Goal: Obtain resource: Download file/media

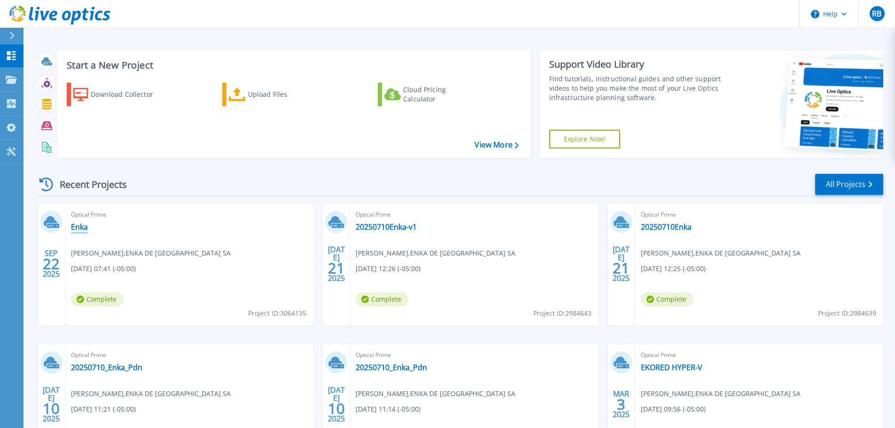
click at [74, 228] on link "Enka" at bounding box center [79, 226] width 17 height 9
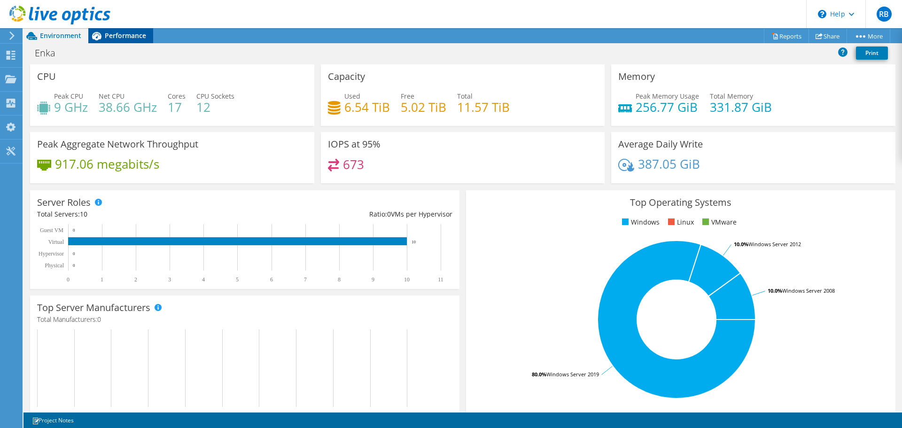
click at [134, 34] on span "Performance" at bounding box center [125, 35] width 41 height 9
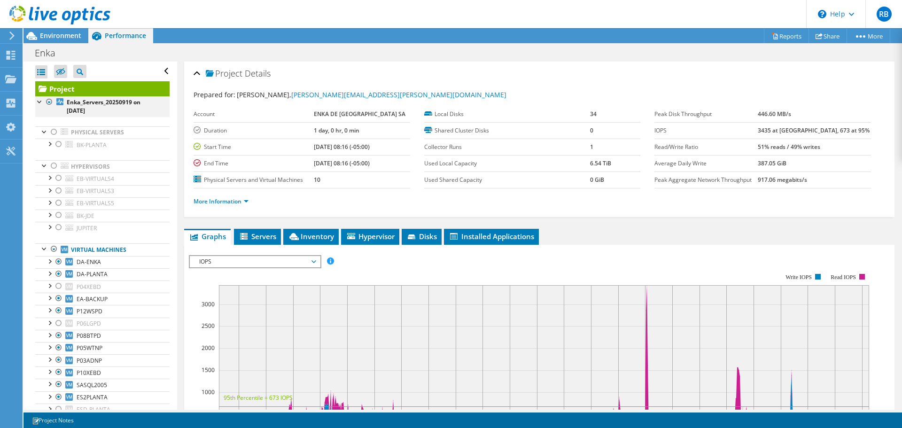
click at [46, 102] on div at bounding box center [49, 101] width 9 height 11
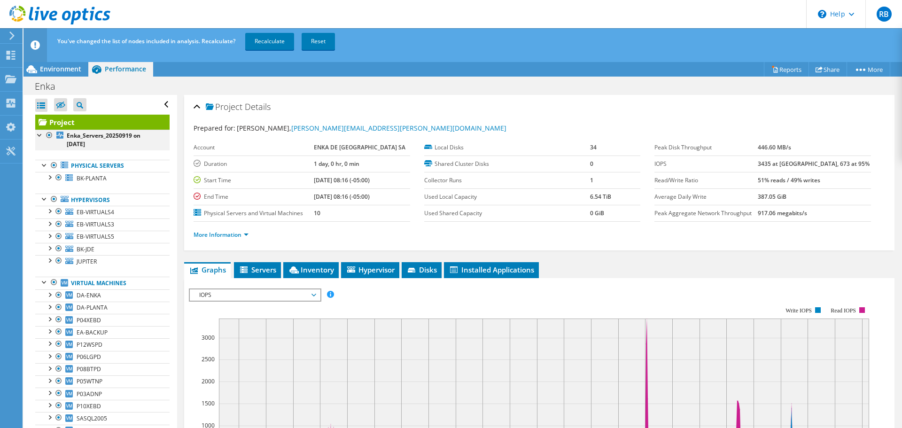
click at [47, 135] on div at bounding box center [49, 135] width 9 height 11
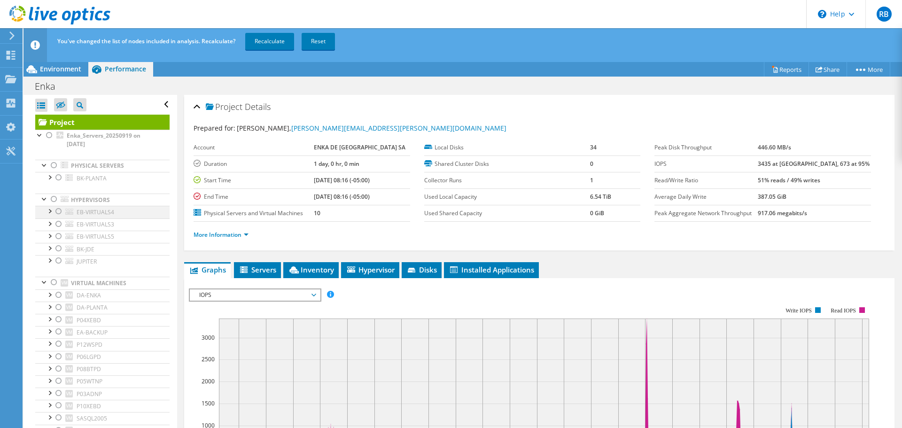
click at [57, 211] on div at bounding box center [58, 211] width 9 height 11
click at [57, 225] on div at bounding box center [58, 223] width 9 height 11
click at [59, 236] on div at bounding box center [58, 236] width 9 height 11
click at [266, 39] on link "Recalculate" at bounding box center [269, 41] width 49 height 17
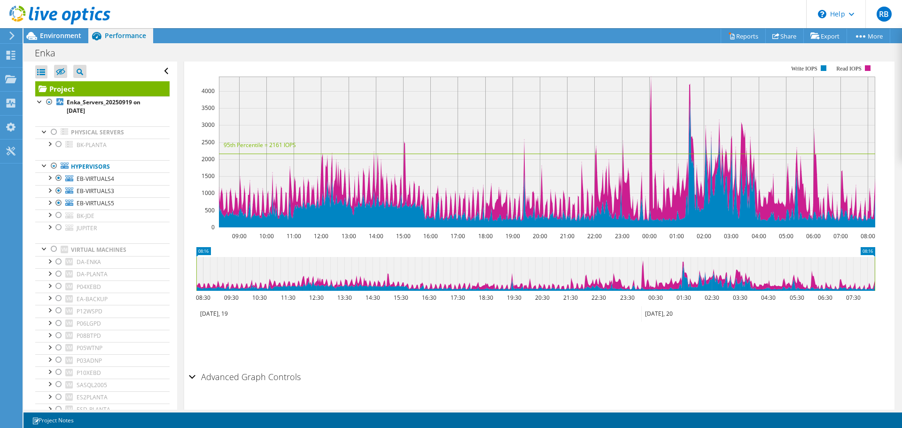
scroll to position [231, 0]
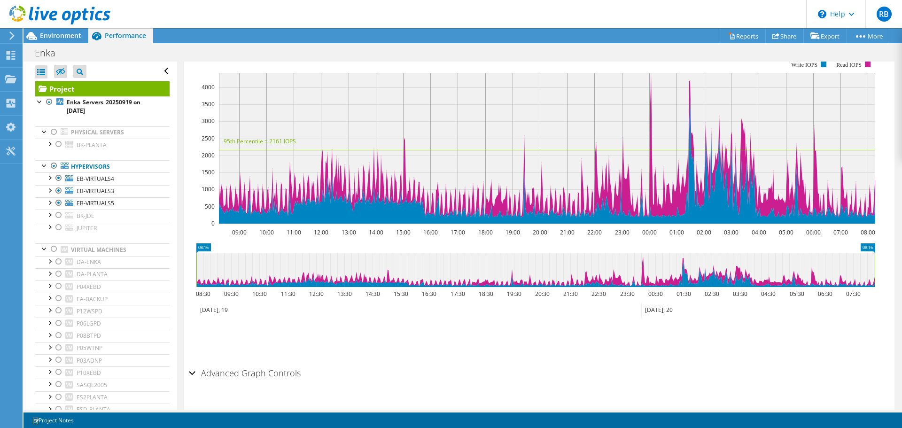
click at [188, 353] on section "IOPS Disk Throughput IO Size Latency Queue Depth CPU Percentage Memory Page Fau…" at bounding box center [539, 221] width 710 height 379
click at [191, 363] on div "Advanced Graph Controls" at bounding box center [539, 373] width 701 height 20
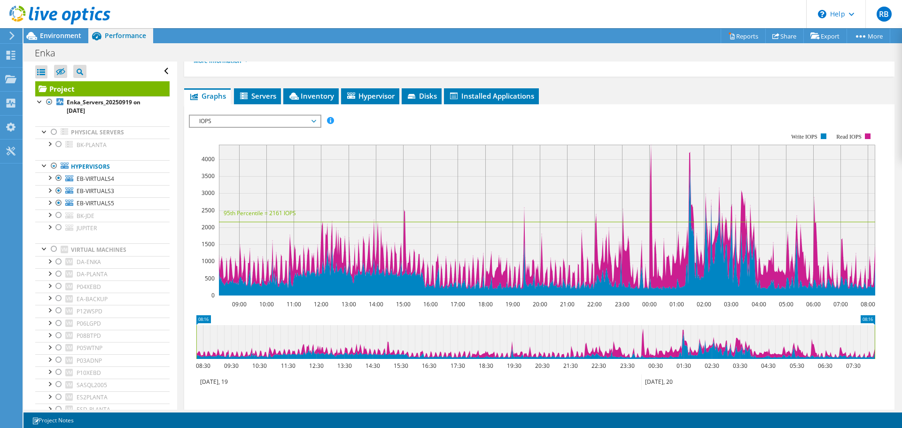
scroll to position [96, 0]
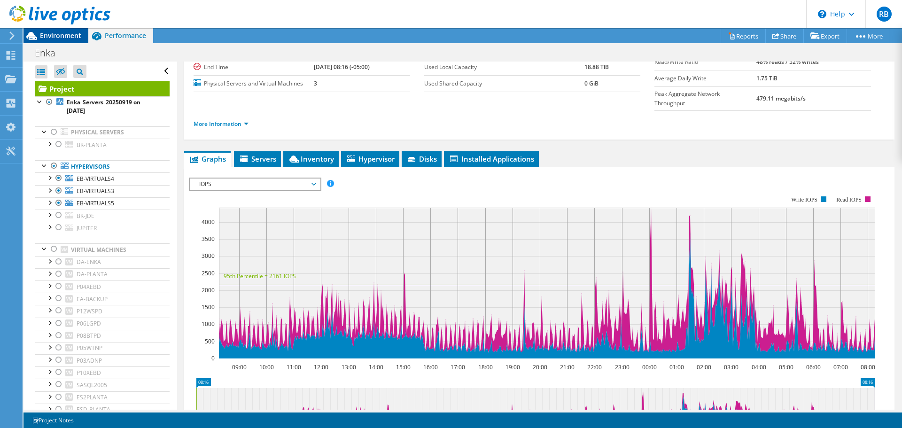
click at [51, 39] on span "Environment" at bounding box center [60, 35] width 41 height 9
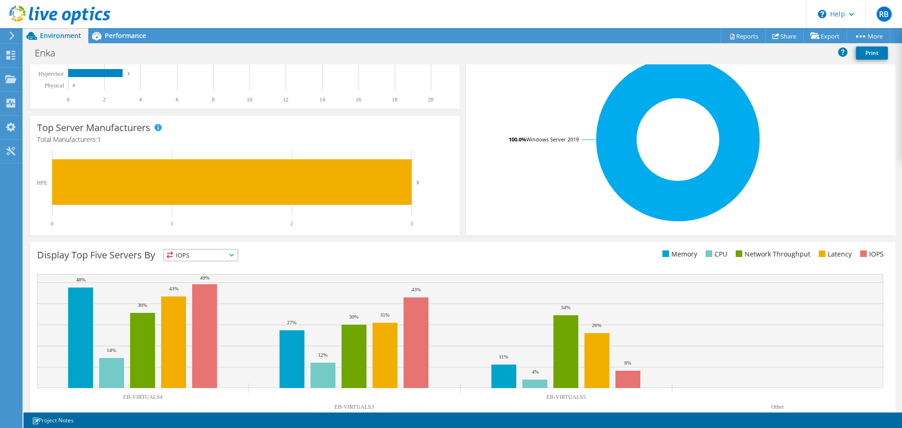
scroll to position [0, 0]
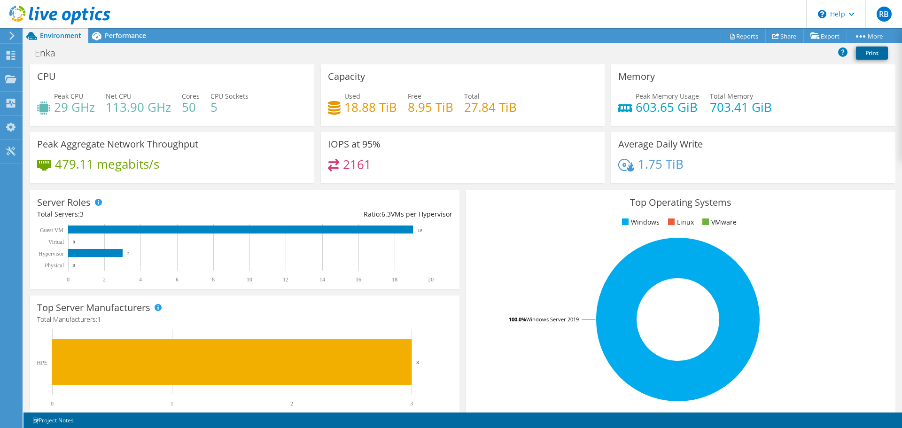
click at [880, 56] on link "Print" at bounding box center [872, 52] width 32 height 13
click at [742, 34] on link "Reports" at bounding box center [742, 36] width 45 height 15
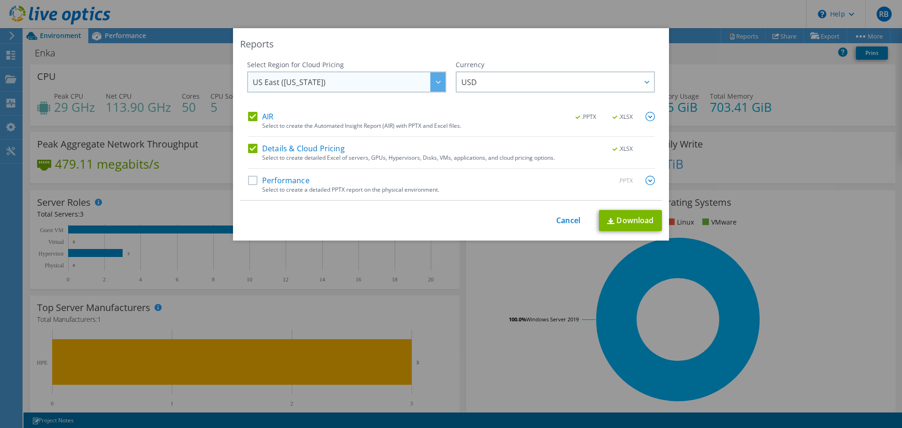
click at [435, 85] on div at bounding box center [437, 81] width 15 height 19
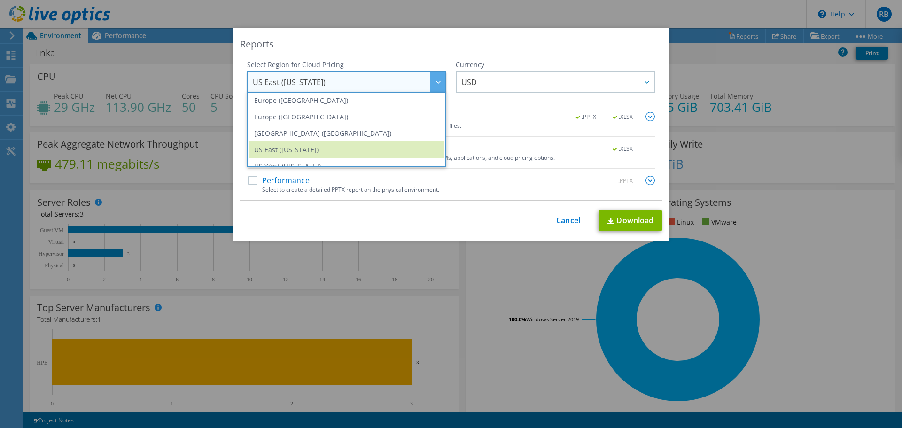
scroll to position [115, 0]
click at [348, 141] on li "[GEOGRAPHIC_DATA] ([GEOGRAPHIC_DATA])" at bounding box center [346, 135] width 194 height 16
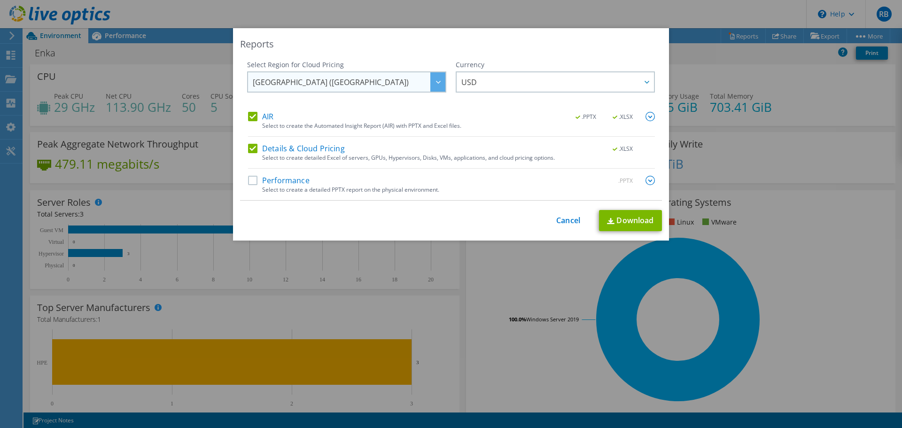
click at [436, 77] on div at bounding box center [437, 81] width 15 height 19
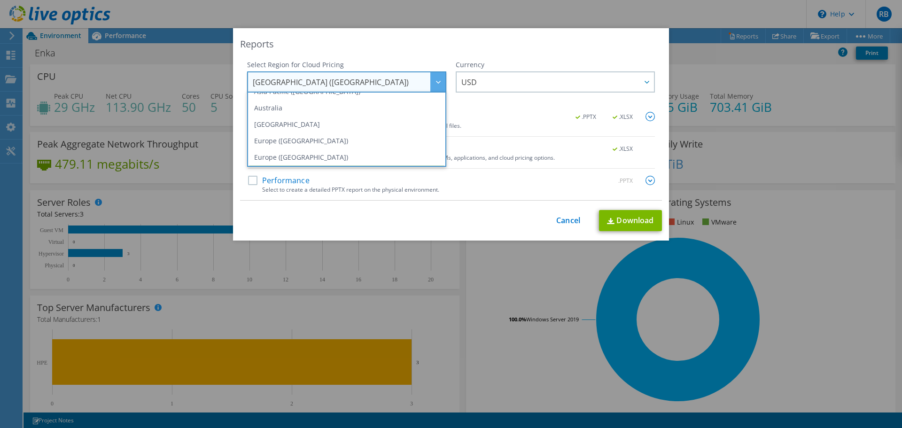
scroll to position [127, 0]
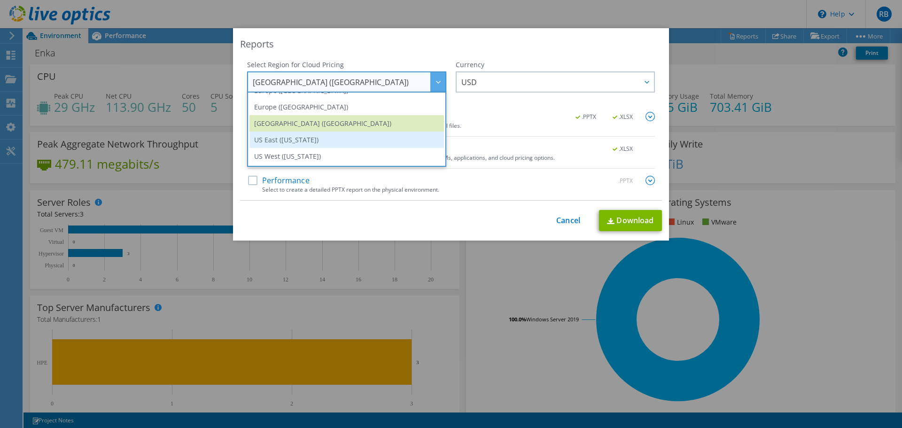
click at [294, 138] on li "US East ([US_STATE])" at bounding box center [346, 139] width 194 height 16
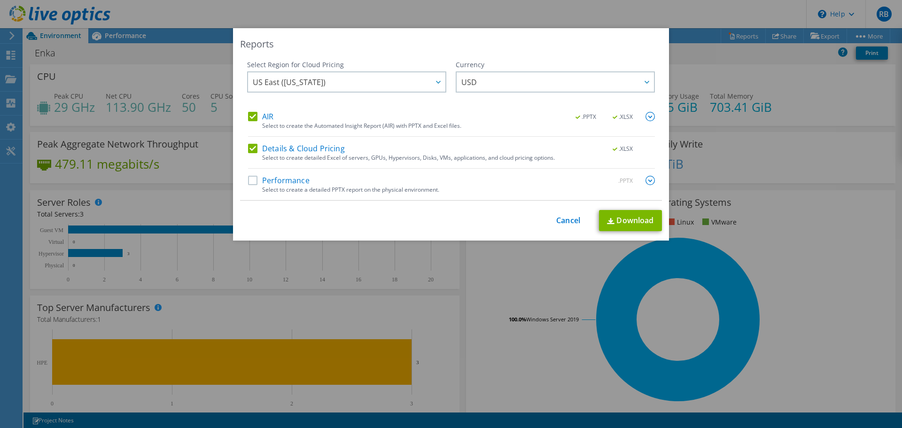
click at [250, 115] on label "AIR" at bounding box center [260, 116] width 25 height 9
click at [0, 0] on input "AIR" at bounding box center [0, 0] width 0 height 0
click at [248, 155] on div "Details & Cloud Pricing .XLSX Select to create detailed Excel of servers, GPUs,…" at bounding box center [451, 156] width 407 height 25
drag, startPoint x: 249, startPoint y: 148, endPoint x: 249, endPoint y: 155, distance: 6.6
click at [249, 148] on label "Details & Cloud Pricing" at bounding box center [296, 148] width 97 height 9
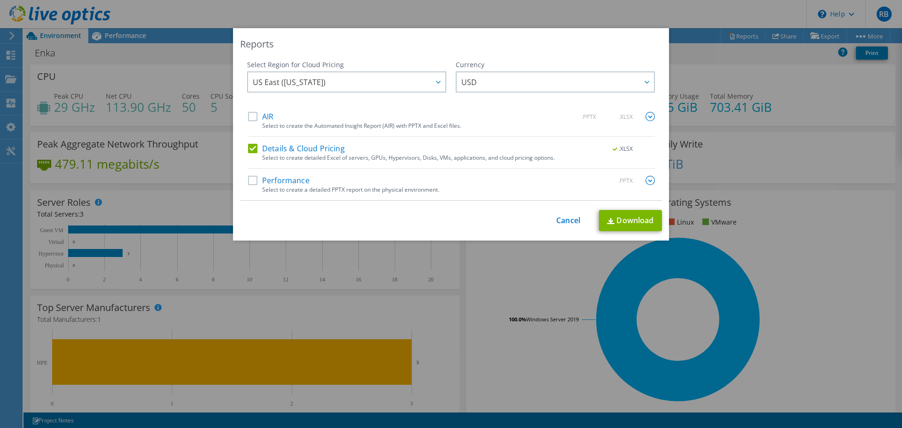
click at [0, 0] on input "Details & Cloud Pricing" at bounding box center [0, 0] width 0 height 0
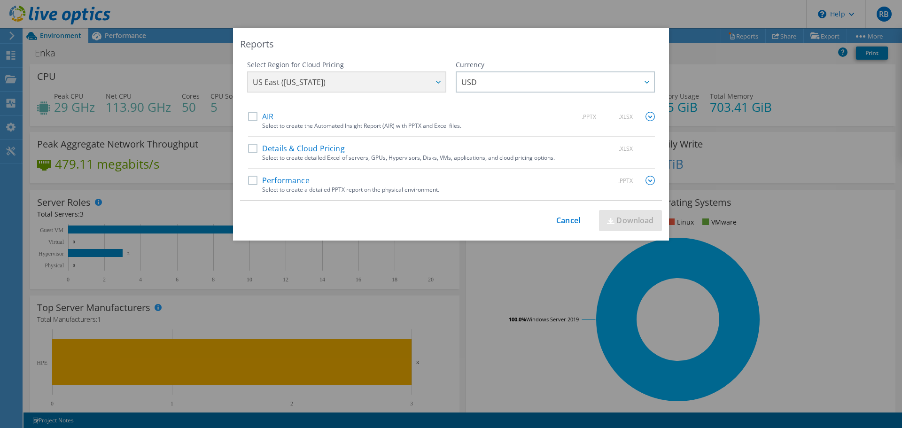
click at [251, 179] on label "Performance" at bounding box center [279, 180] width 62 height 9
click at [0, 0] on input "Performance" at bounding box center [0, 0] width 0 height 0
click at [606, 217] on link "Download" at bounding box center [630, 220] width 63 height 21
click at [556, 219] on link "Cancel" at bounding box center [568, 220] width 24 height 9
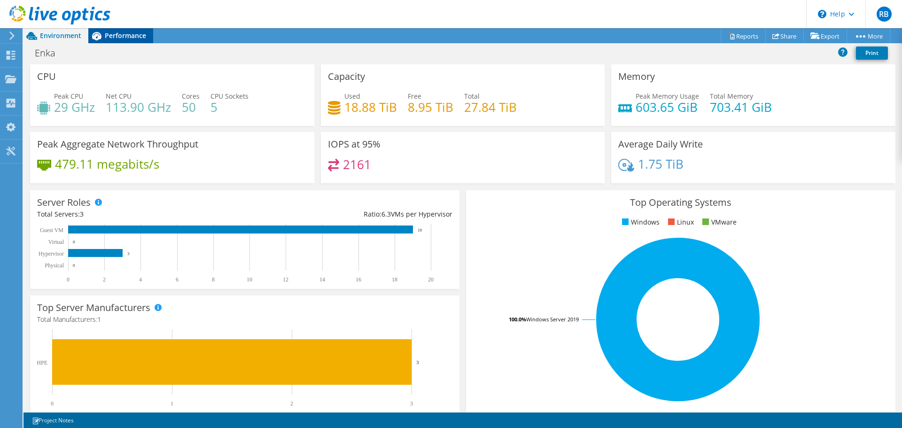
click at [124, 36] on span "Performance" at bounding box center [125, 35] width 41 height 9
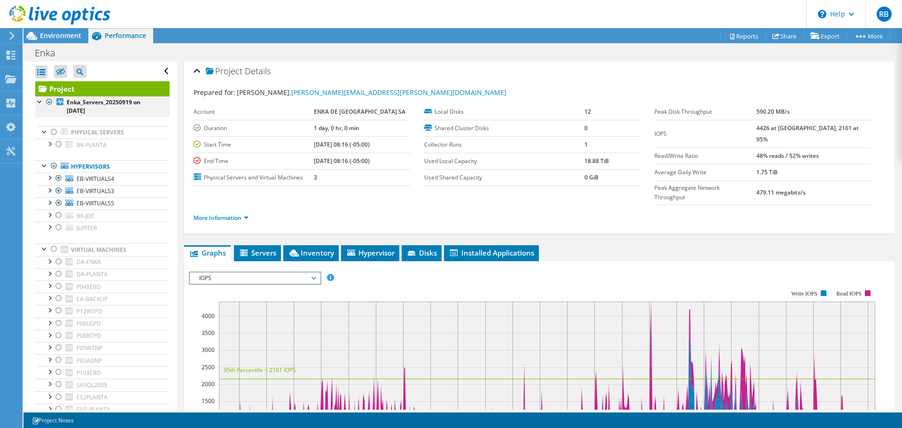
click at [50, 102] on div at bounding box center [49, 101] width 9 height 11
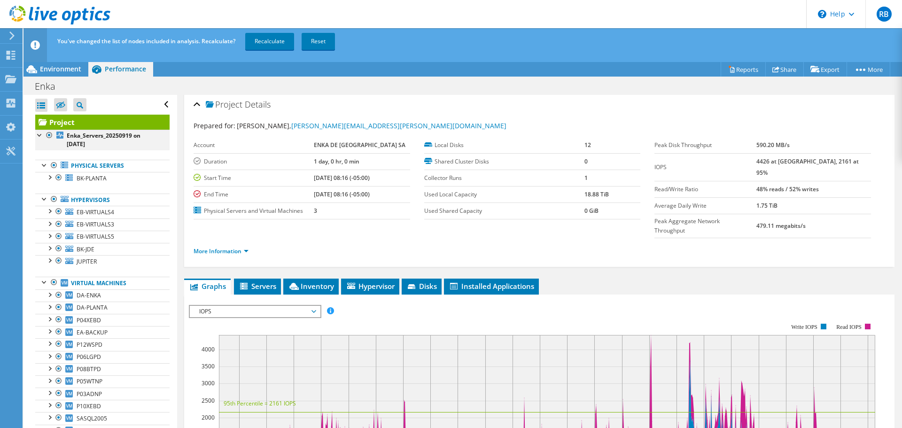
click at [51, 133] on div at bounding box center [49, 135] width 9 height 11
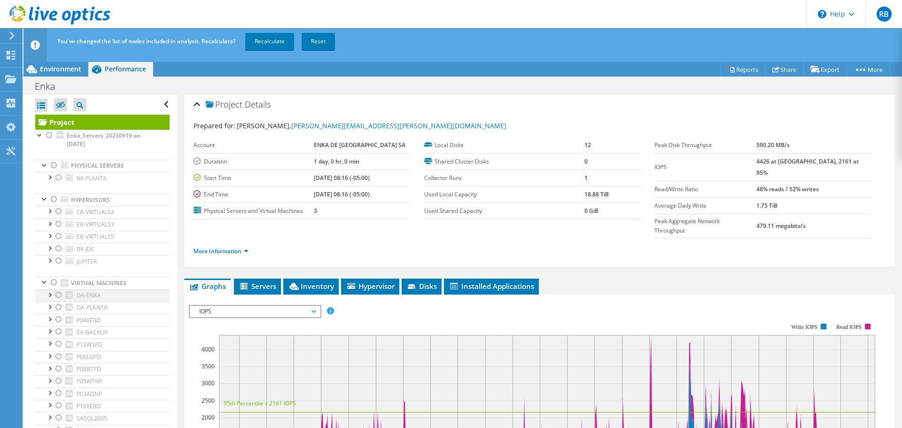
click at [58, 293] on div at bounding box center [58, 294] width 9 height 11
click at [59, 309] on div at bounding box center [58, 306] width 9 height 11
click at [58, 321] on div at bounding box center [58, 319] width 9 height 11
click at [59, 344] on div at bounding box center [58, 343] width 9 height 11
click at [58, 356] on div at bounding box center [58, 356] width 9 height 11
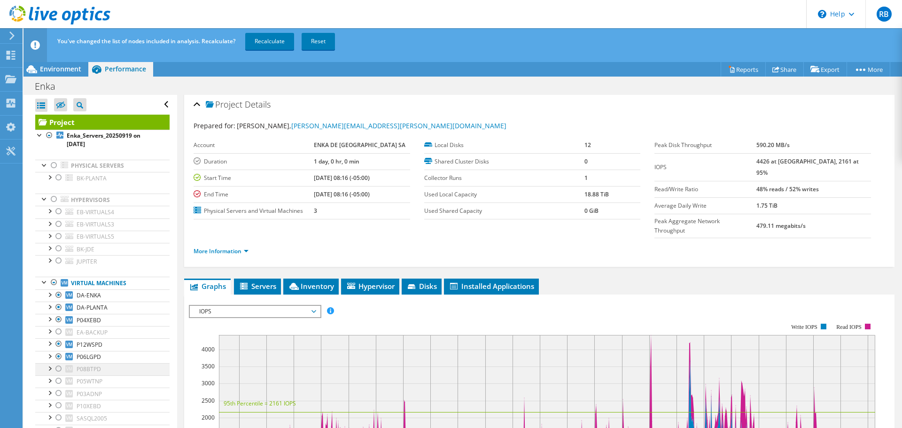
click at [60, 370] on div at bounding box center [58, 368] width 9 height 11
click at [57, 382] on div at bounding box center [58, 380] width 9 height 11
click at [57, 391] on div at bounding box center [58, 392] width 9 height 11
click at [57, 406] on div at bounding box center [58, 405] width 9 height 11
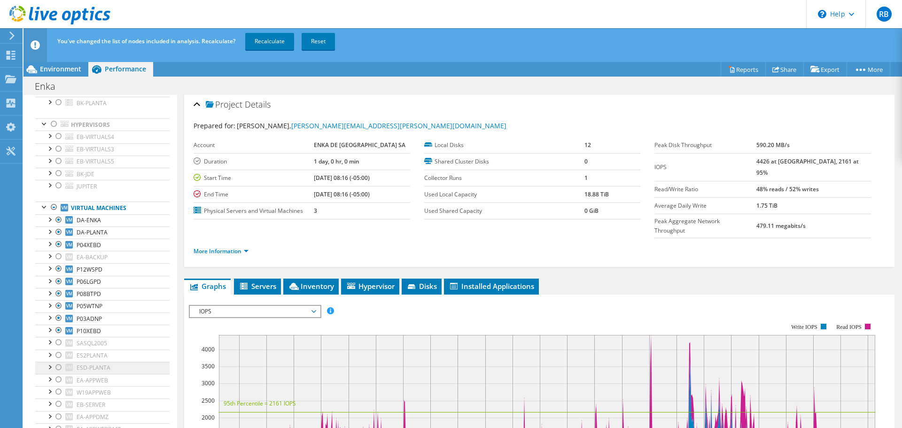
scroll to position [88, 0]
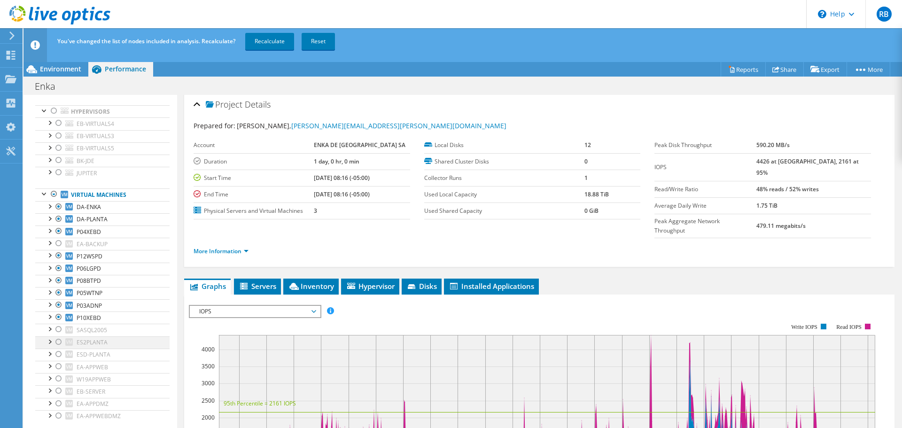
click at [57, 340] on div at bounding box center [58, 341] width 9 height 11
click at [56, 354] on div at bounding box center [58, 353] width 9 height 11
click at [58, 367] on div at bounding box center [58, 366] width 9 height 11
click at [58, 377] on div at bounding box center [58, 378] width 9 height 11
click at [271, 46] on link "Recalculate" at bounding box center [269, 41] width 49 height 17
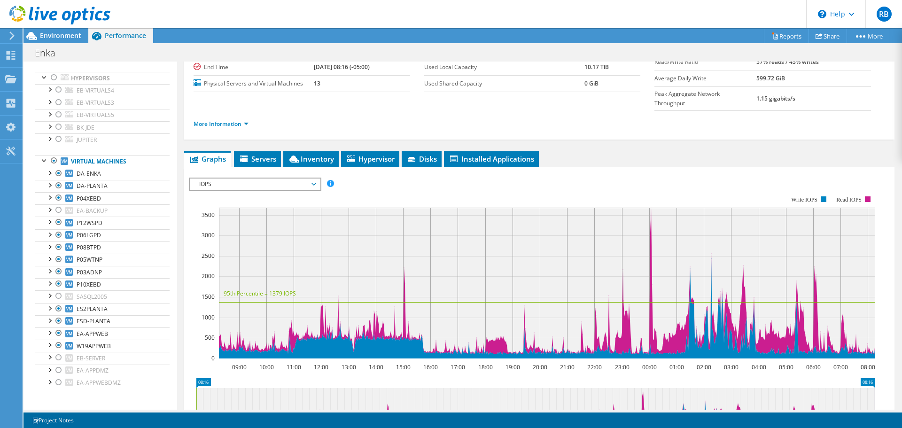
click at [263, 154] on span "Servers" at bounding box center [258, 158] width 38 height 9
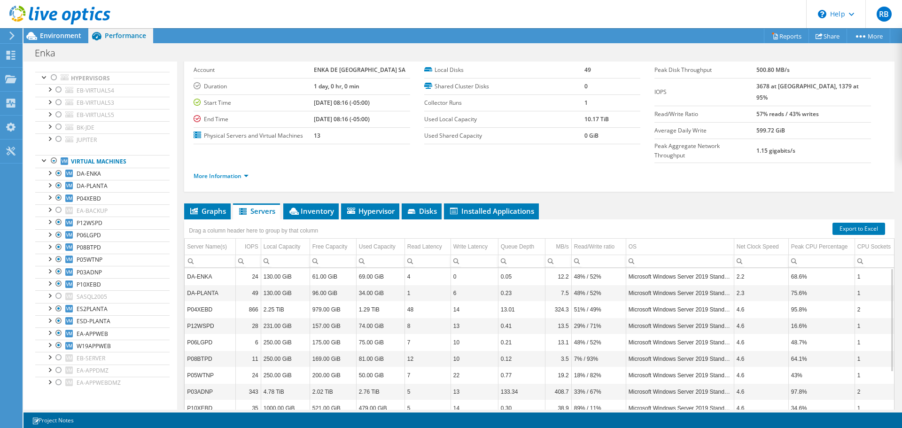
scroll to position [47, 0]
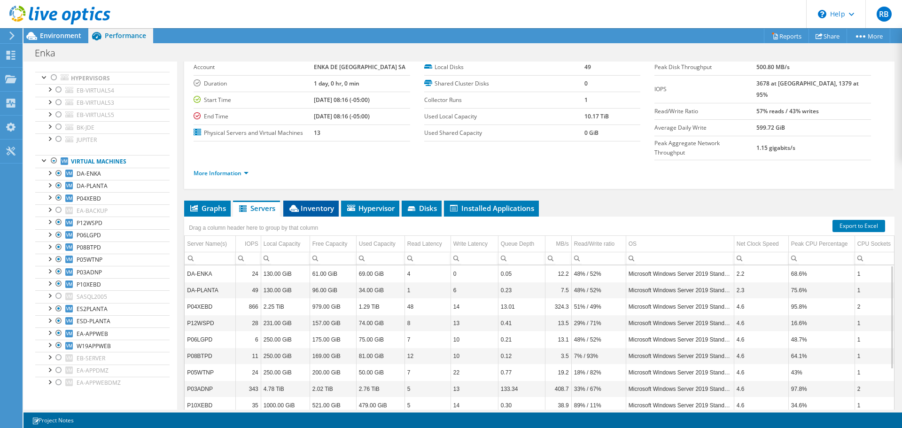
click at [322, 201] on li "Inventory" at bounding box center [310, 209] width 55 height 16
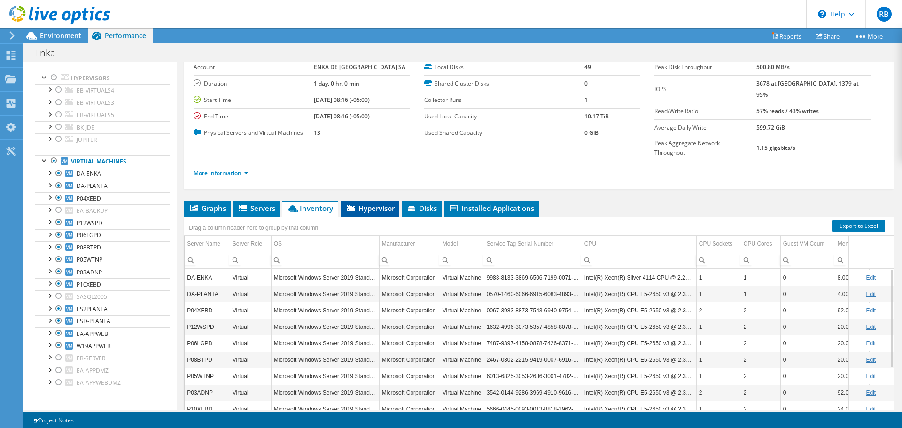
click at [367, 203] on span "Hypervisor" at bounding box center [370, 207] width 49 height 9
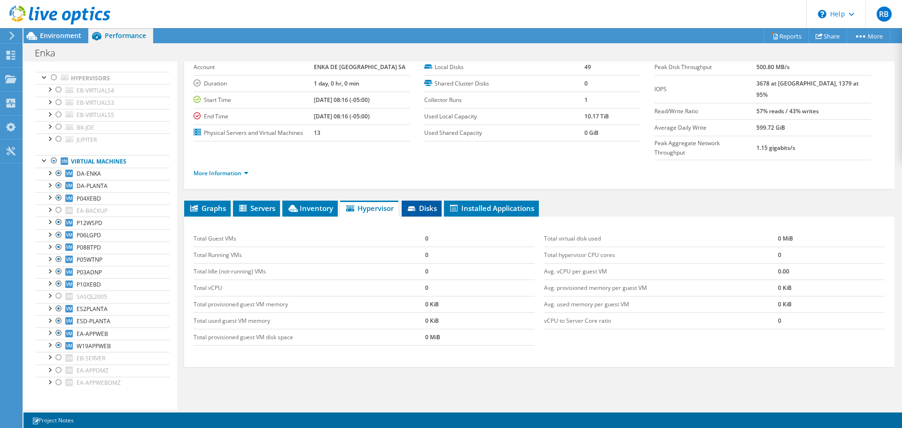
click at [437, 203] on span "Disks" at bounding box center [421, 207] width 31 height 9
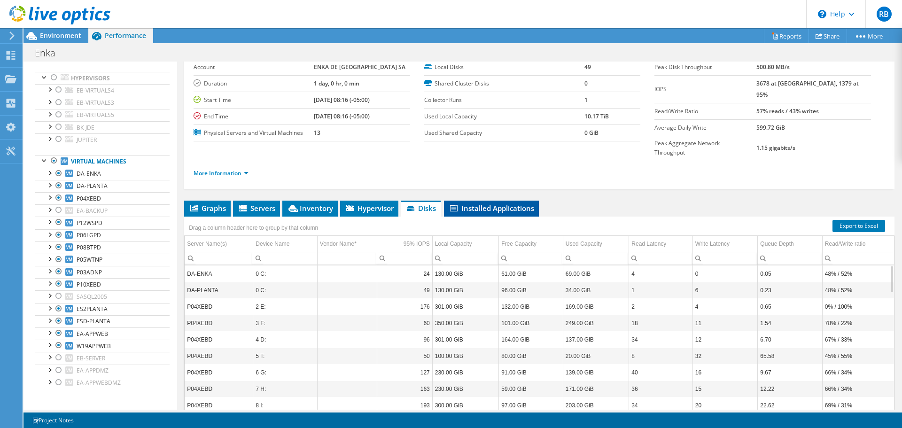
click at [480, 203] on span "Installed Applications" at bounding box center [490, 207] width 85 height 9
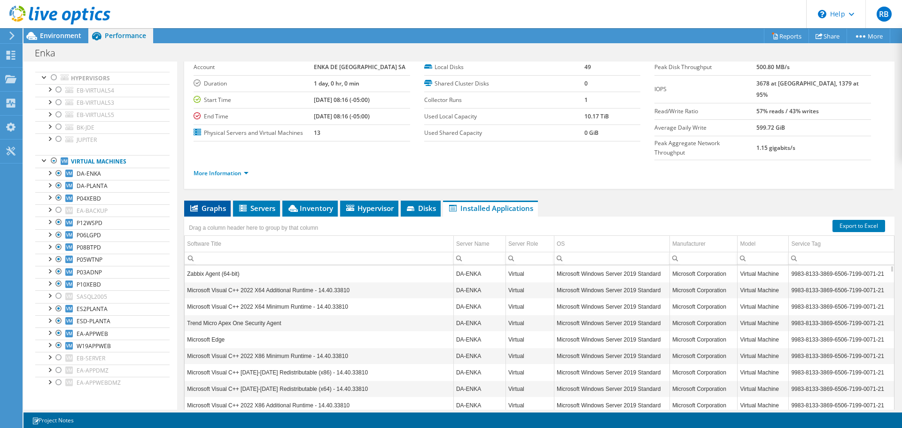
click at [195, 201] on li "Graphs" at bounding box center [207, 209] width 46 height 16
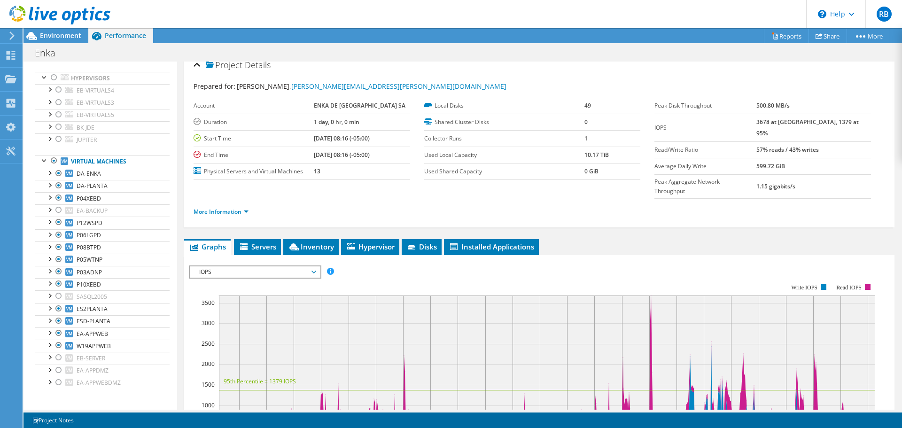
scroll to position [0, 0]
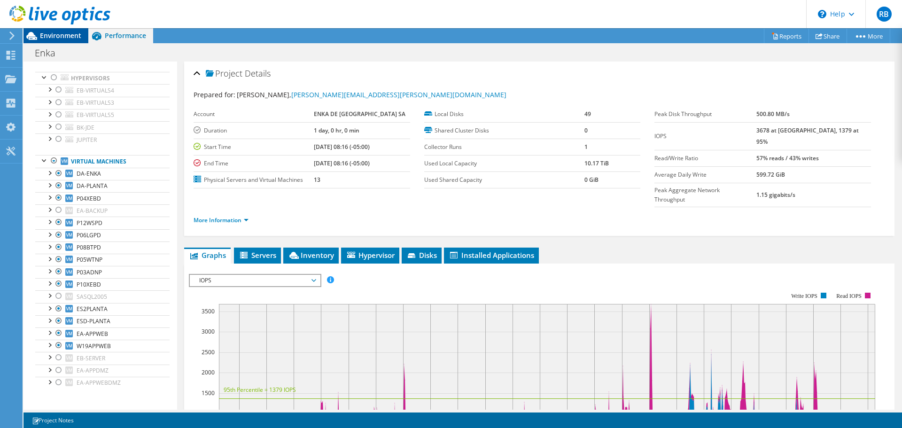
click at [54, 38] on span "Environment" at bounding box center [60, 35] width 41 height 9
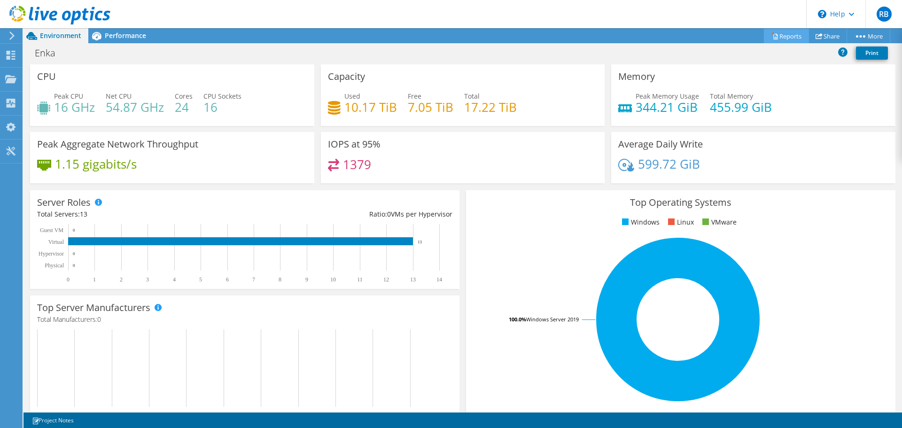
click at [781, 36] on link "Reports" at bounding box center [786, 36] width 45 height 15
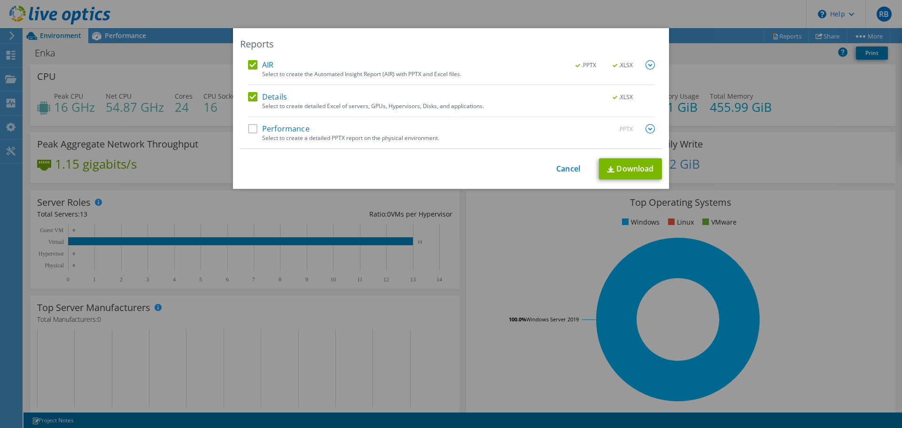
click at [250, 68] on label "AIR" at bounding box center [260, 64] width 25 height 9
click at [0, 0] on input "AIR" at bounding box center [0, 0] width 0 height 0
click at [248, 129] on label "Performance" at bounding box center [279, 128] width 62 height 9
click at [0, 0] on input "Performance" at bounding box center [0, 0] width 0 height 0
click at [632, 170] on link "Download" at bounding box center [630, 168] width 63 height 21
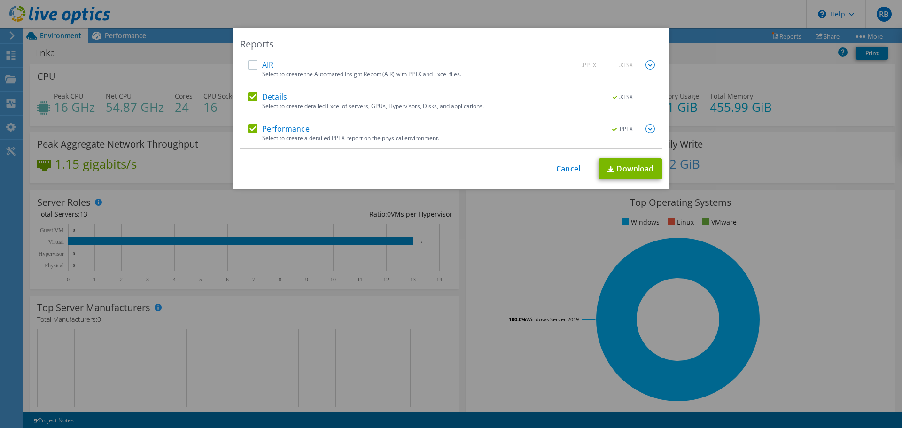
click at [556, 170] on link "Cancel" at bounding box center [568, 168] width 24 height 9
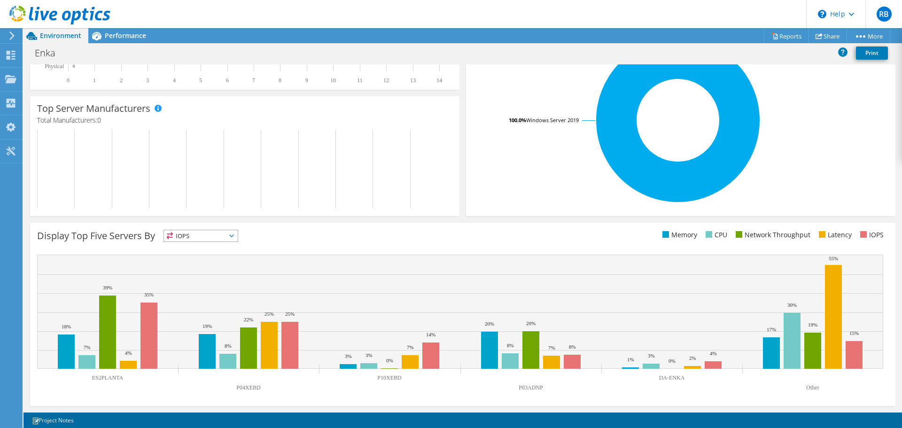
scroll to position [65, 0]
click at [116, 32] on span "Performance" at bounding box center [125, 35] width 41 height 9
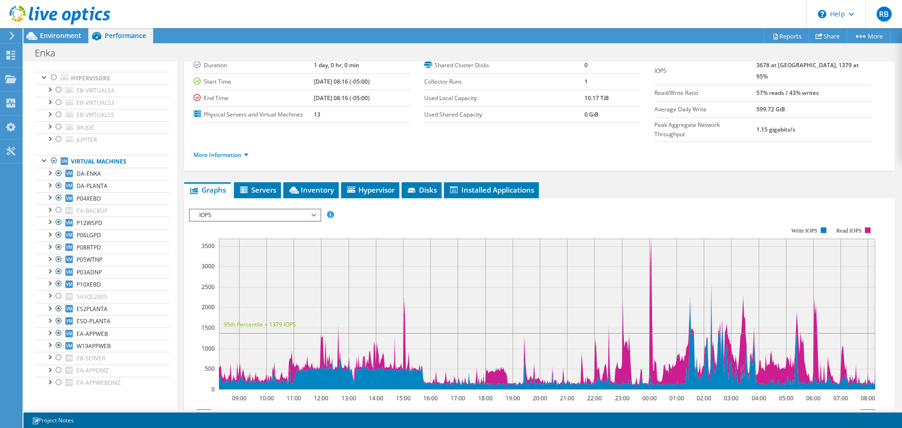
click at [315, 209] on span "IOPS" at bounding box center [254, 214] width 121 height 11
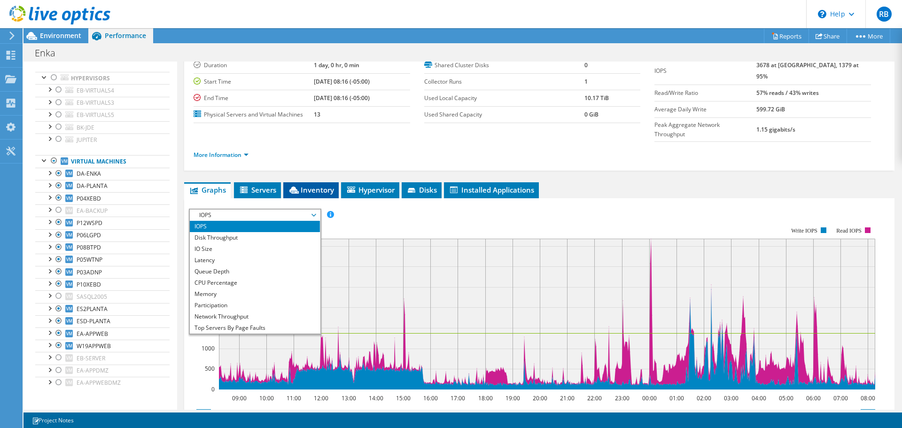
click at [317, 185] on span "Inventory" at bounding box center [311, 189] width 46 height 9
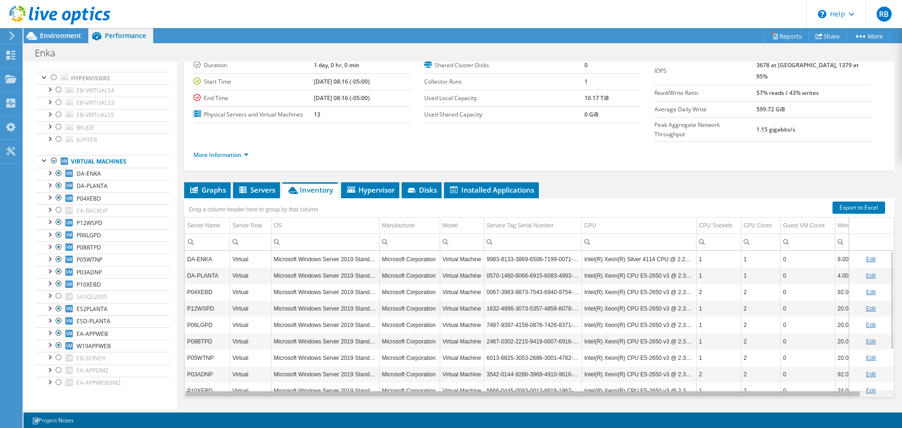
drag, startPoint x: 721, startPoint y: 372, endPoint x: 580, endPoint y: 362, distance: 141.8
click at [630, 370] on body "RB End User [PERSON_NAME] [PERSON_NAME][EMAIL_ADDRESS][PERSON_NAME][DOMAIN_NAME…" at bounding box center [451, 214] width 902 height 428
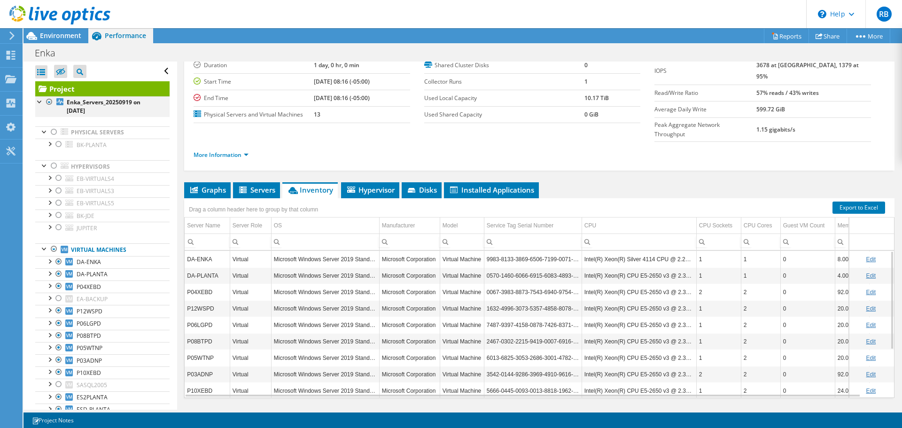
click at [51, 101] on div at bounding box center [49, 101] width 9 height 11
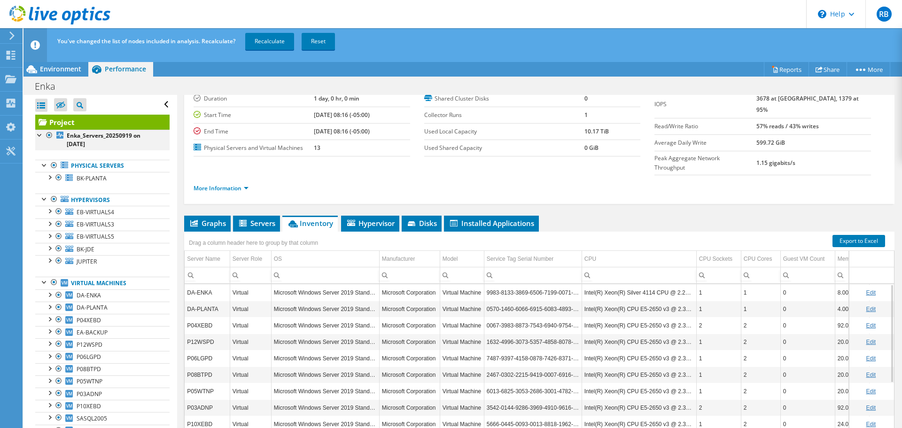
click at [51, 133] on div at bounding box center [49, 135] width 9 height 11
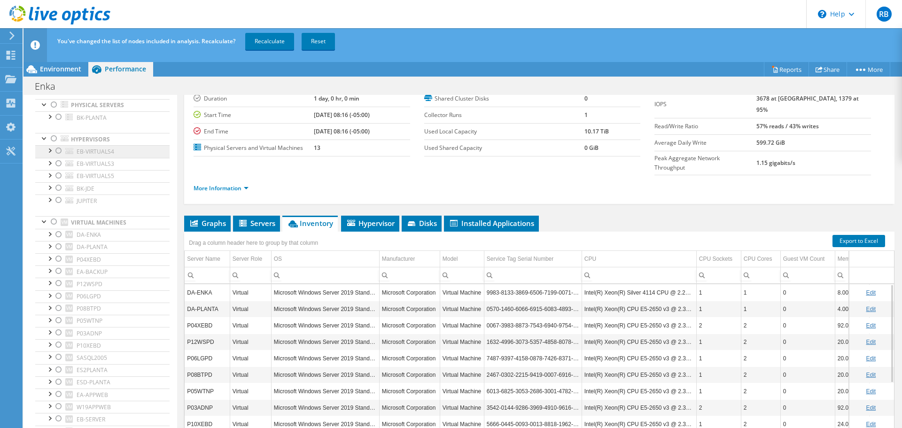
scroll to position [62, 0]
click at [58, 199] on div at bounding box center [58, 198] width 9 height 11
click at [269, 44] on link "Recalculate" at bounding box center [269, 41] width 49 height 17
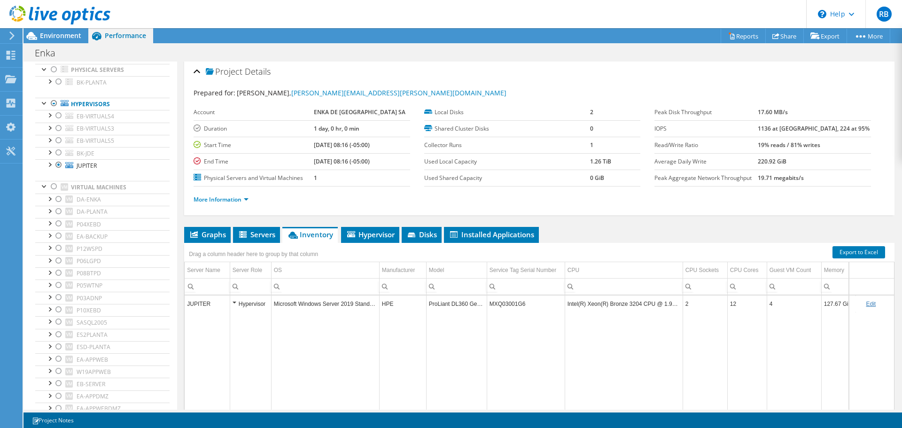
scroll to position [0, 0]
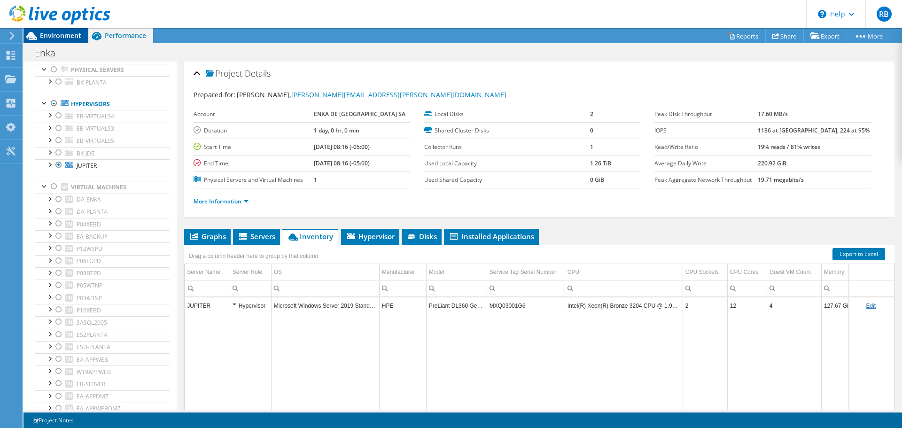
click at [62, 40] on div "Environment" at bounding box center [55, 35] width 65 height 15
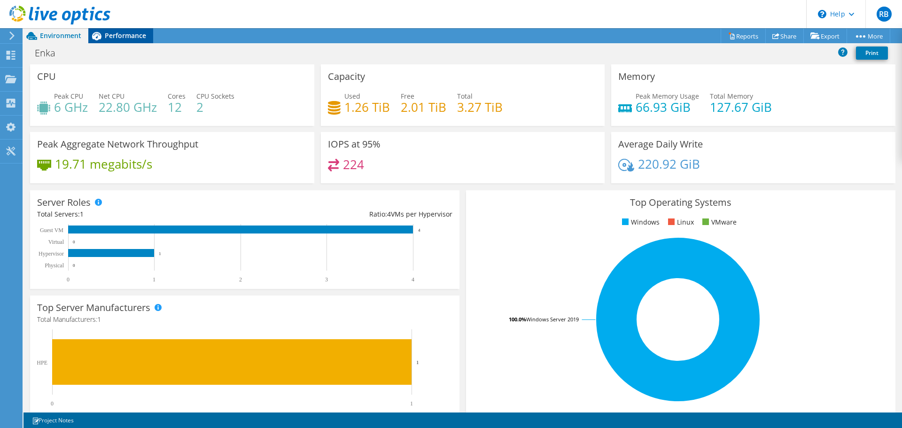
click at [137, 38] on span "Performance" at bounding box center [125, 35] width 41 height 9
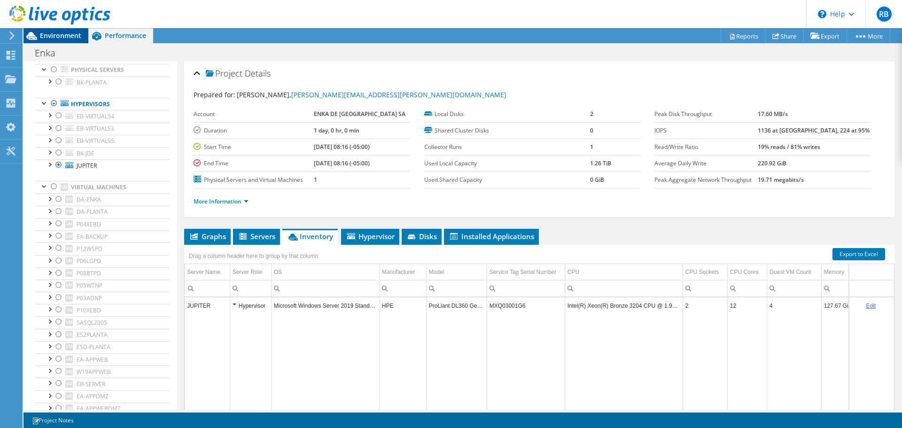
click at [54, 34] on span "Environment" at bounding box center [60, 35] width 41 height 9
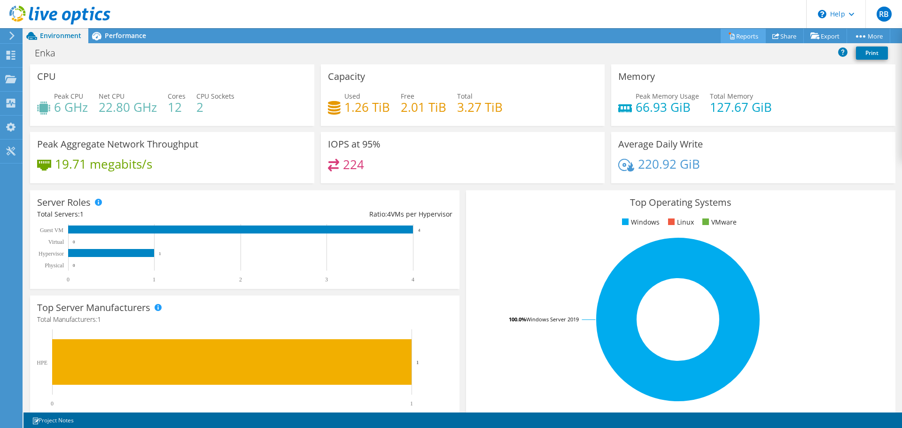
click at [749, 42] on link "Reports" at bounding box center [742, 36] width 45 height 15
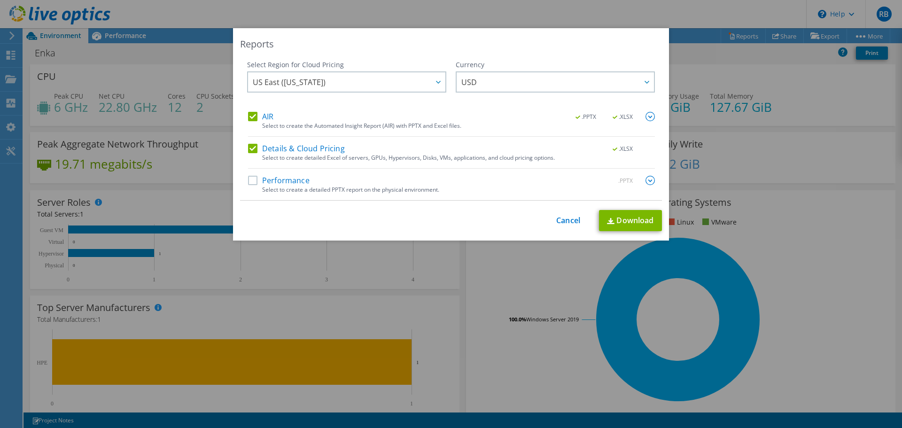
click at [248, 116] on label "AIR" at bounding box center [260, 116] width 25 height 9
click at [0, 0] on input "AIR" at bounding box center [0, 0] width 0 height 0
click at [248, 183] on label "Performance" at bounding box center [279, 180] width 62 height 9
click at [0, 0] on input "Performance" at bounding box center [0, 0] width 0 height 0
click at [630, 219] on link "Download" at bounding box center [630, 220] width 63 height 21
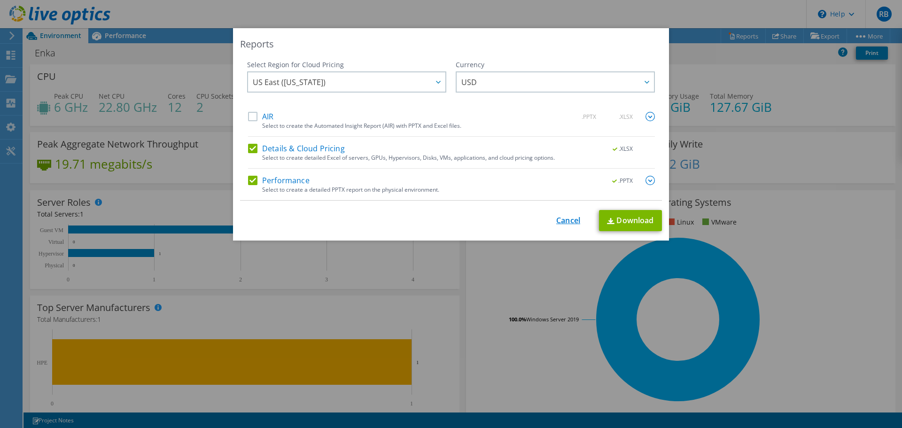
click at [561, 216] on link "Cancel" at bounding box center [568, 220] width 24 height 9
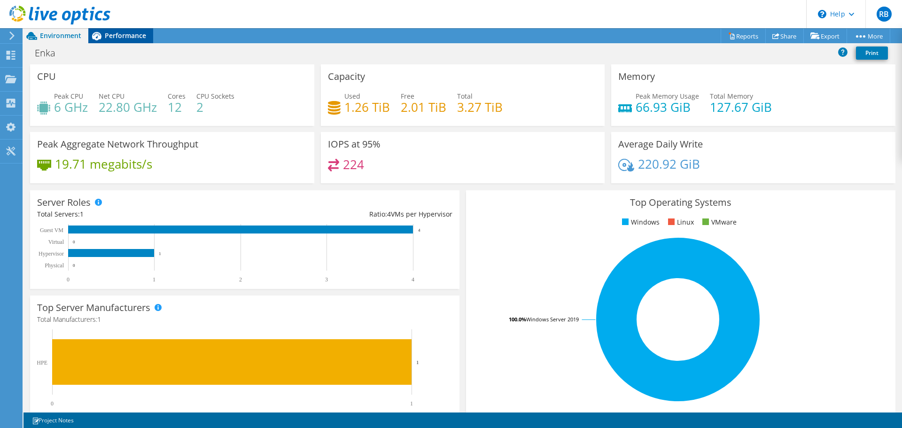
click at [121, 36] on span "Performance" at bounding box center [125, 35] width 41 height 9
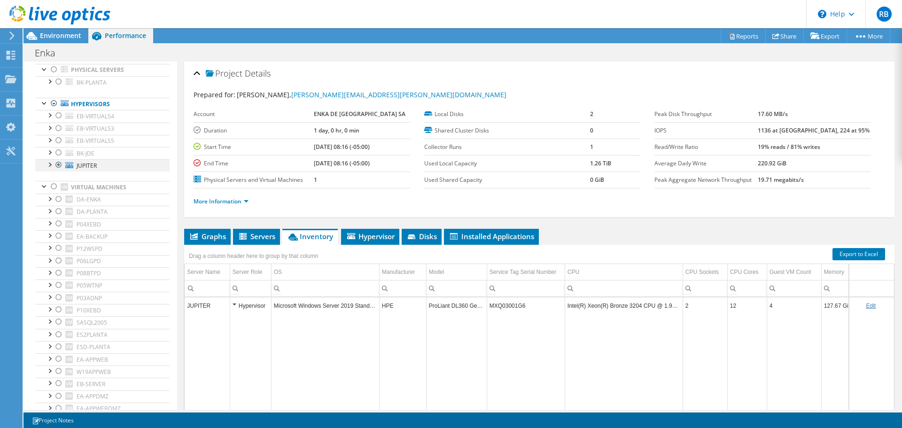
click at [58, 165] on div at bounding box center [58, 164] width 9 height 11
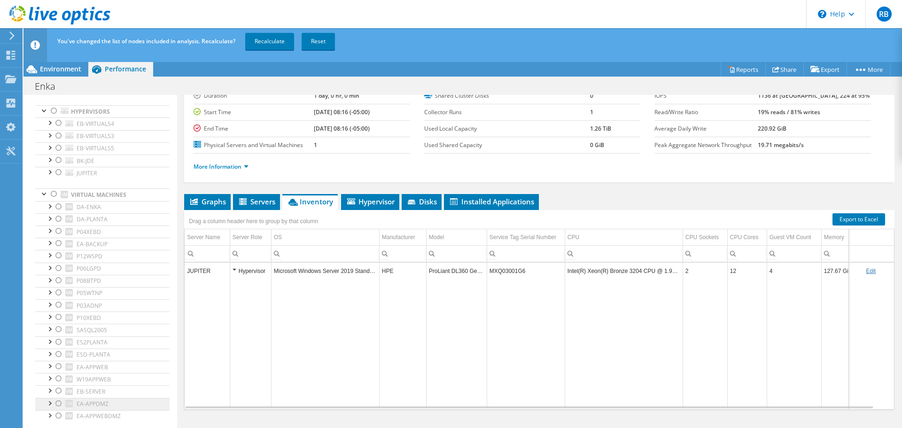
scroll to position [70, 0]
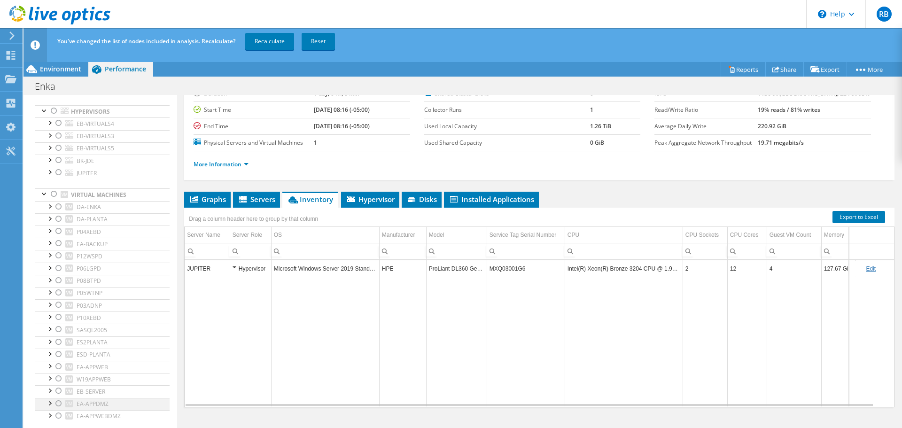
drag, startPoint x: 58, startPoint y: 402, endPoint x: 61, endPoint y: 412, distance: 10.3
click at [58, 402] on div at bounding box center [58, 403] width 9 height 11
click at [58, 416] on div at bounding box center [58, 415] width 9 height 11
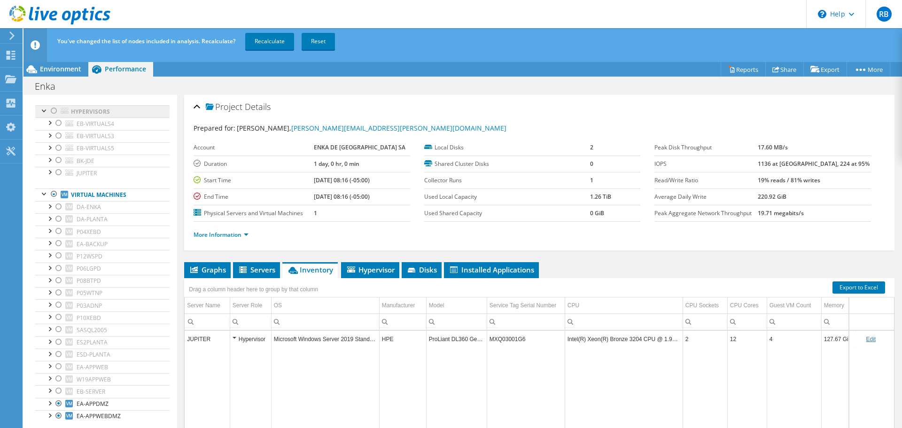
scroll to position [0, 0]
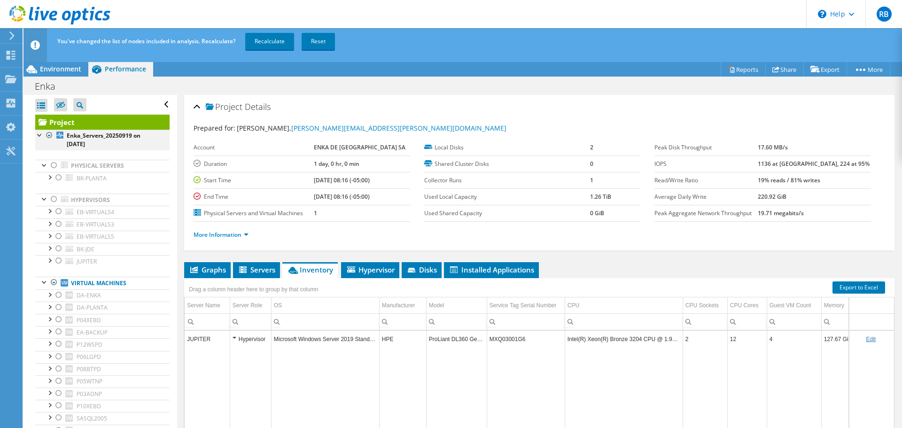
click at [50, 135] on div at bounding box center [49, 135] width 9 height 11
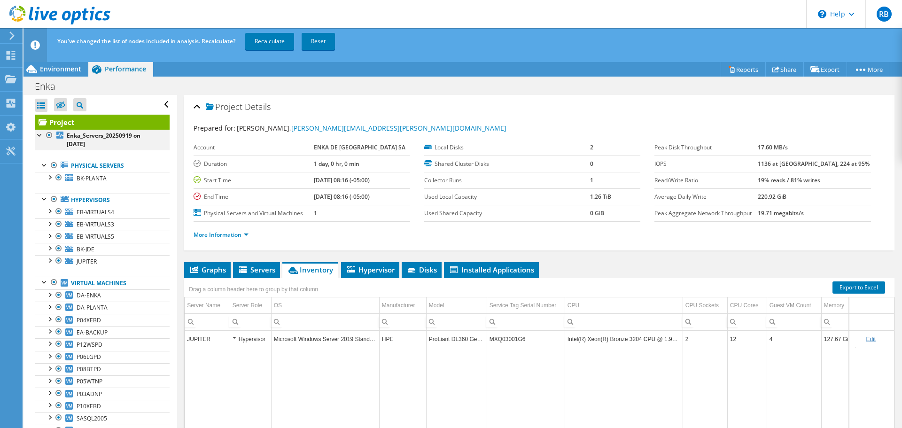
click at [49, 135] on div at bounding box center [49, 135] width 9 height 11
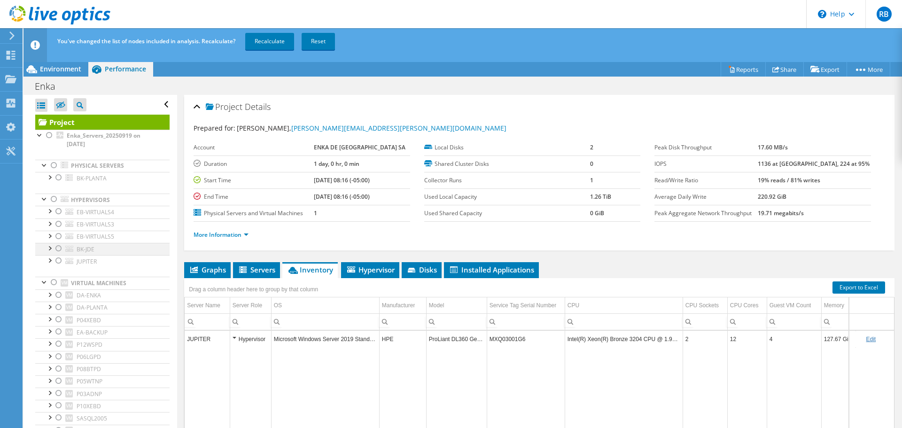
click at [61, 247] on div at bounding box center [58, 248] width 9 height 11
click at [56, 262] on div at bounding box center [58, 260] width 9 height 11
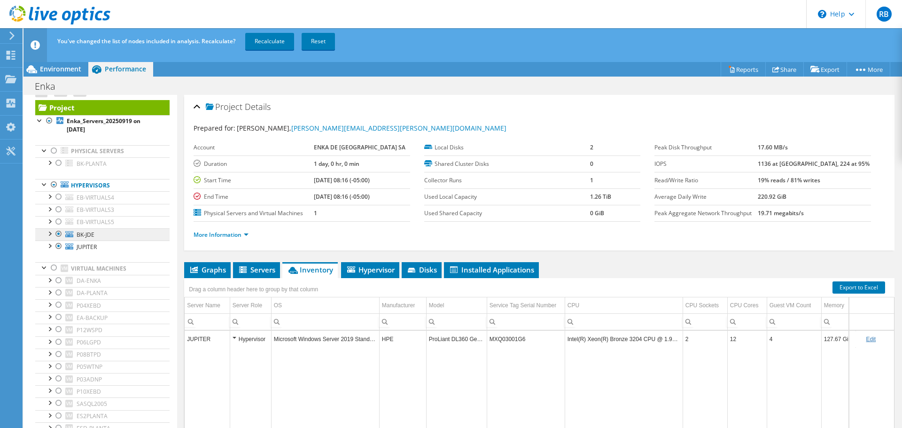
scroll to position [47, 0]
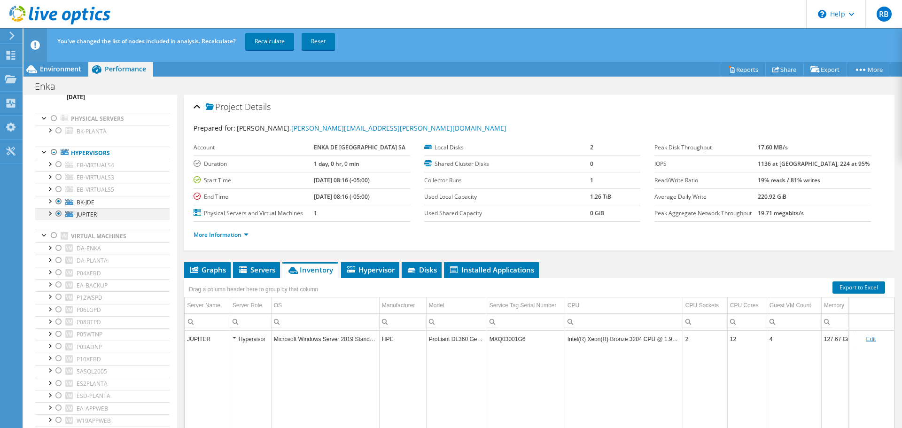
click at [58, 214] on div at bounding box center [58, 213] width 9 height 11
click at [57, 130] on div at bounding box center [58, 130] width 9 height 11
click at [282, 42] on link "Recalculate" at bounding box center [269, 41] width 49 height 17
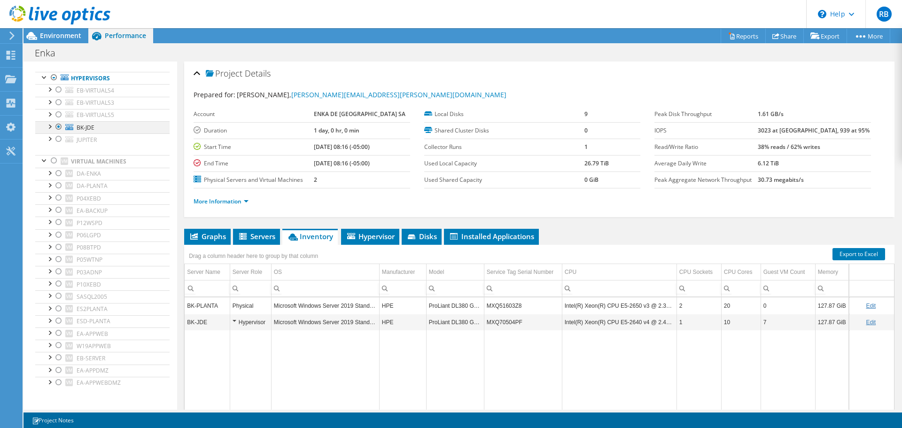
click at [59, 127] on div at bounding box center [58, 126] width 9 height 11
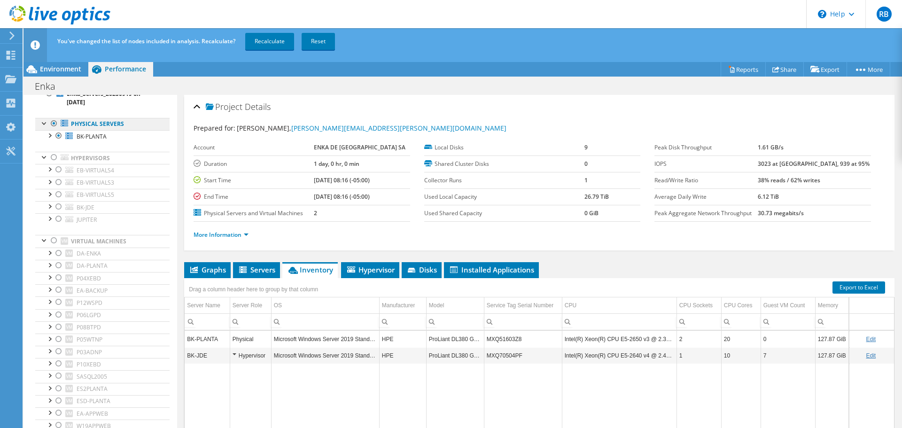
scroll to position [0, 0]
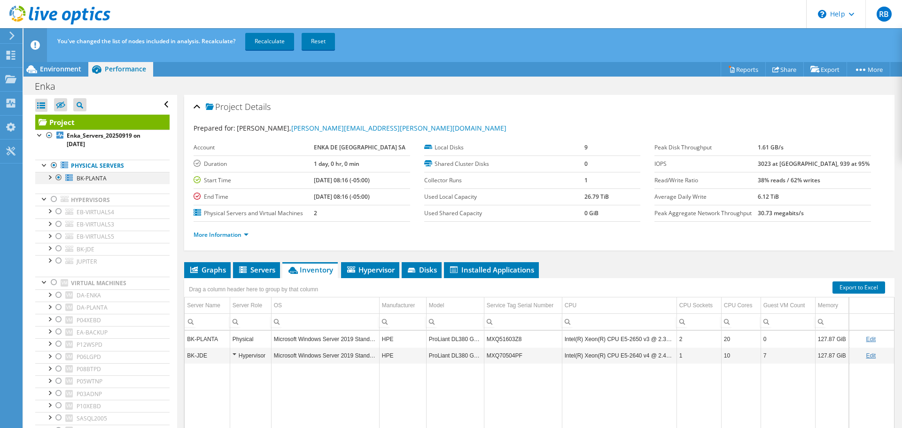
click at [58, 174] on div at bounding box center [58, 177] width 9 height 11
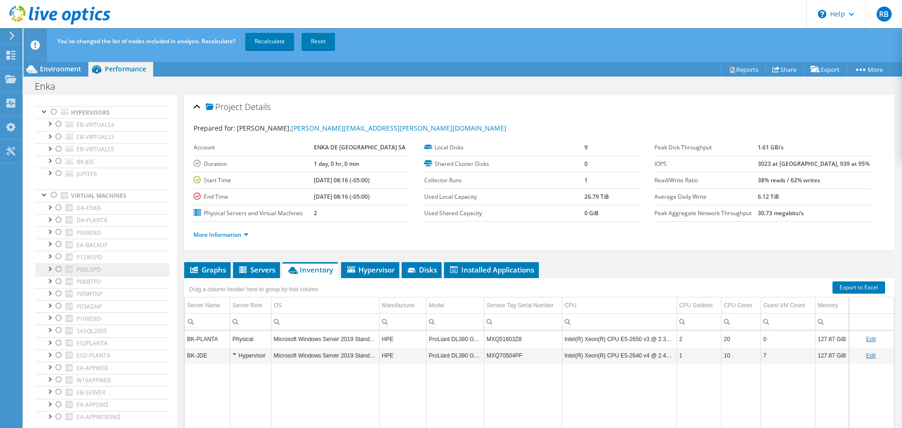
scroll to position [88, 0]
click at [60, 404] on div at bounding box center [58, 403] width 9 height 11
click at [59, 415] on div at bounding box center [58, 415] width 9 height 11
click at [266, 36] on link "Recalculate" at bounding box center [269, 41] width 49 height 17
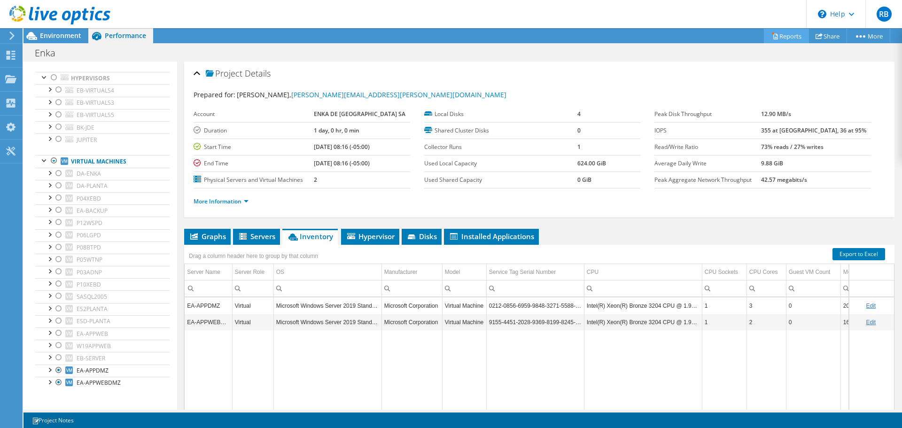
click at [789, 37] on link "Reports" at bounding box center [786, 36] width 45 height 15
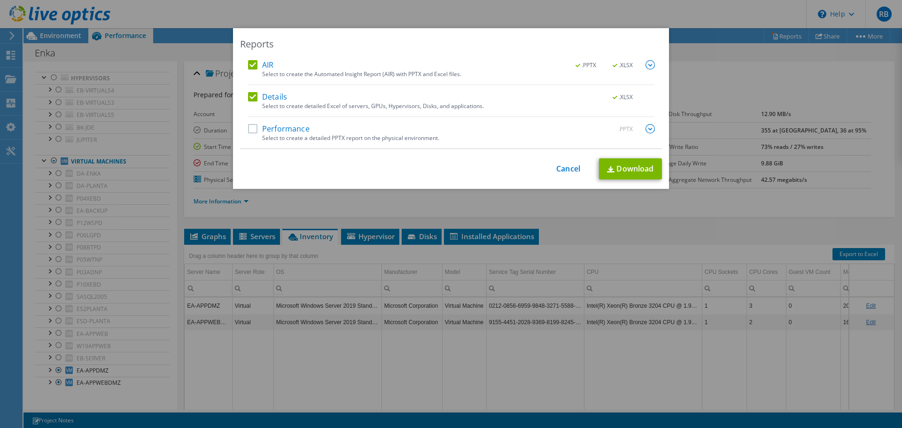
click at [250, 60] on label "AIR" at bounding box center [260, 64] width 25 height 9
click at [0, 0] on input "AIR" at bounding box center [0, 0] width 0 height 0
click at [251, 64] on label "AIR" at bounding box center [260, 64] width 25 height 9
click at [0, 0] on input "AIR" at bounding box center [0, 0] width 0 height 0
click at [248, 126] on label "Performance" at bounding box center [279, 128] width 62 height 9
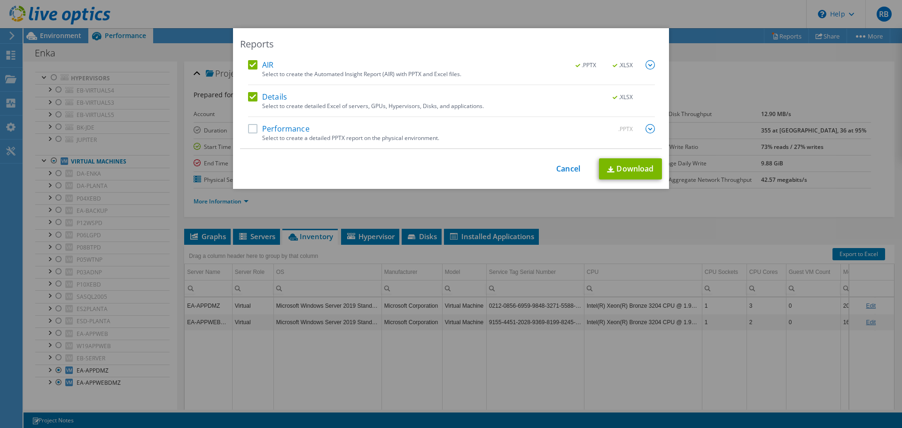
click at [0, 0] on input "Performance" at bounding box center [0, 0] width 0 height 0
click at [631, 174] on link "Download" at bounding box center [630, 168] width 63 height 21
click at [564, 169] on link "Cancel" at bounding box center [568, 168] width 24 height 9
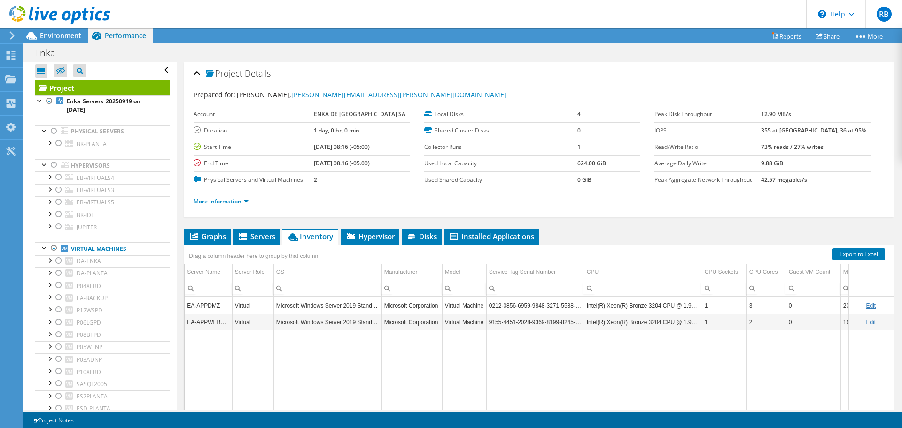
scroll to position [0, 0]
click at [59, 144] on div at bounding box center [58, 144] width 9 height 11
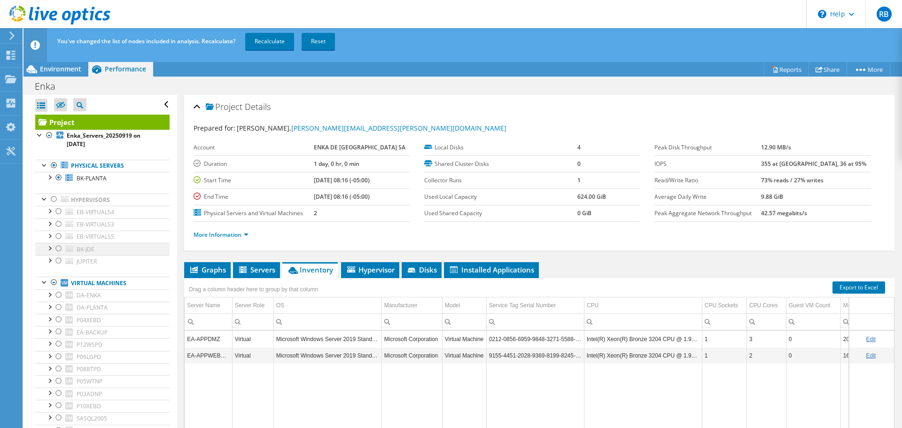
click at [59, 248] on div at bounding box center [58, 248] width 9 height 11
click at [55, 280] on div at bounding box center [53, 282] width 9 height 11
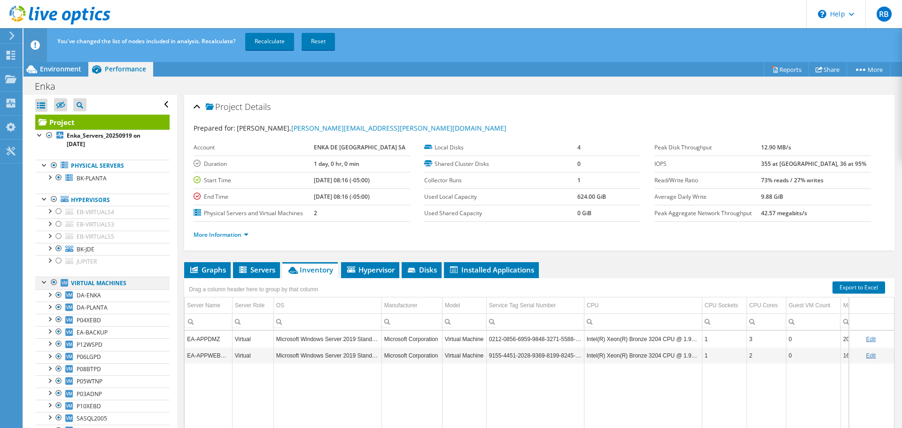
click at [54, 281] on div at bounding box center [53, 282] width 9 height 11
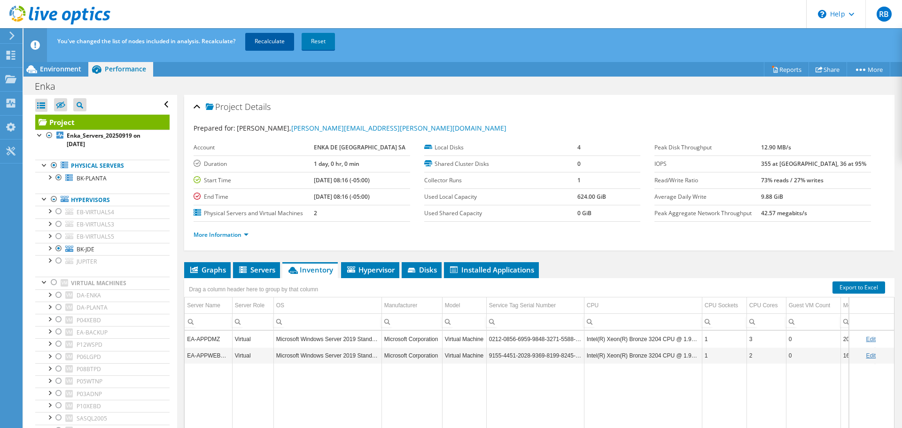
click at [269, 39] on link "Recalculate" at bounding box center [269, 41] width 49 height 17
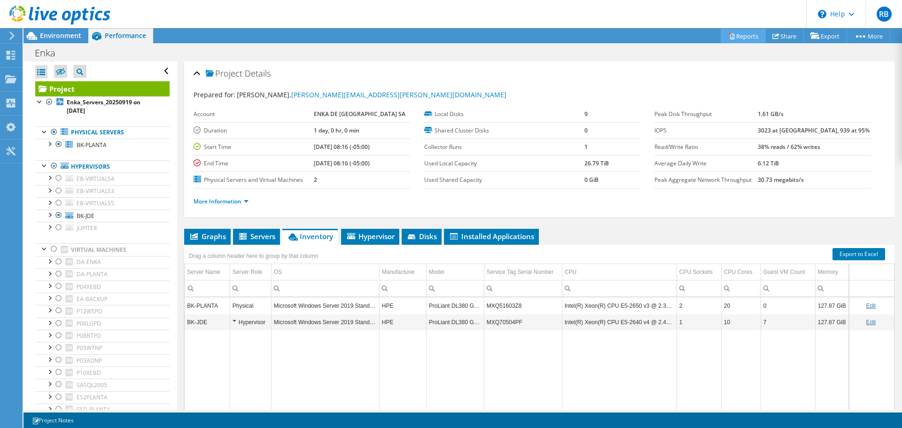
click at [740, 37] on link "Reports" at bounding box center [742, 36] width 45 height 15
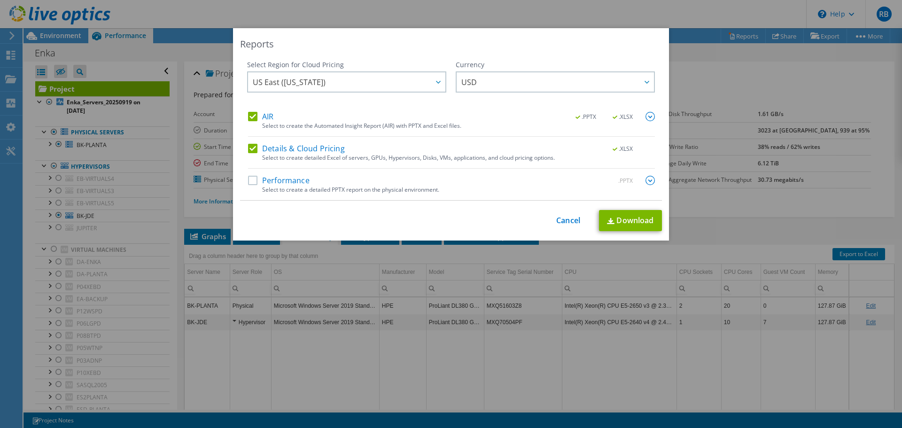
click at [250, 181] on label "Performance" at bounding box center [279, 180] width 62 height 9
click at [0, 0] on input "Performance" at bounding box center [0, 0] width 0 height 0
click at [618, 219] on link "Download" at bounding box center [630, 220] width 63 height 21
click at [570, 218] on link "Cancel" at bounding box center [568, 220] width 24 height 9
